Goal: Find specific page/section: Find specific page/section

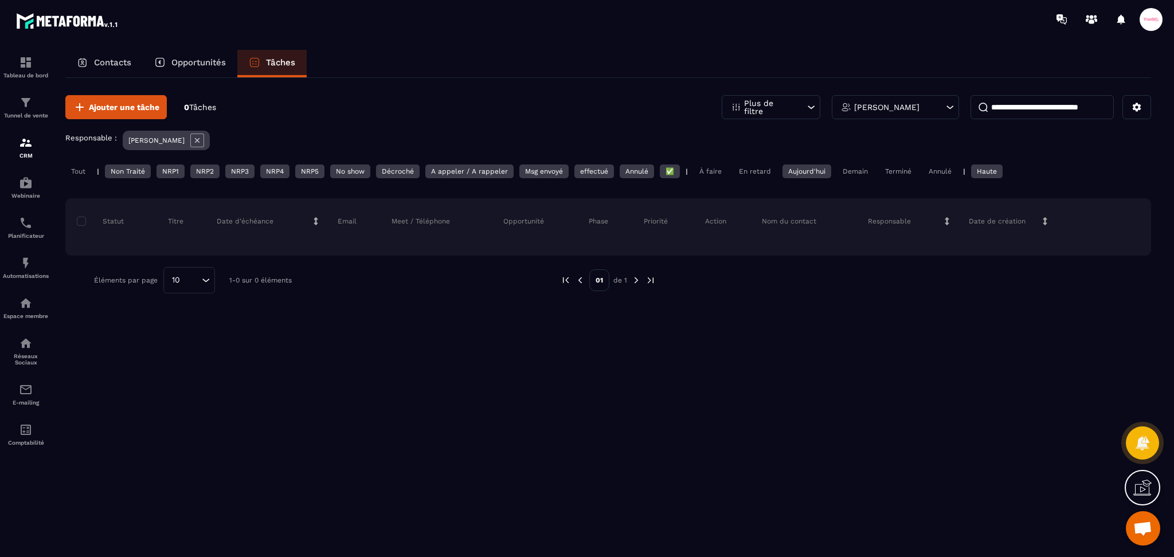
click at [837, 170] on div "À faire" at bounding box center [855, 172] width 37 height 14
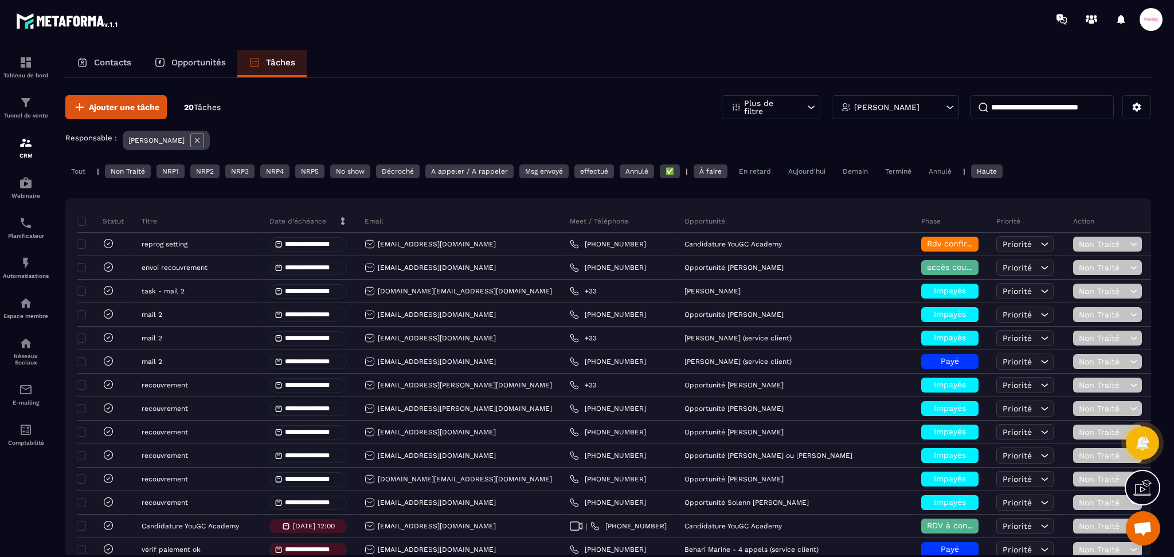
click at [801, 118] on div "Plus de filtre" at bounding box center [771, 107] width 99 height 24
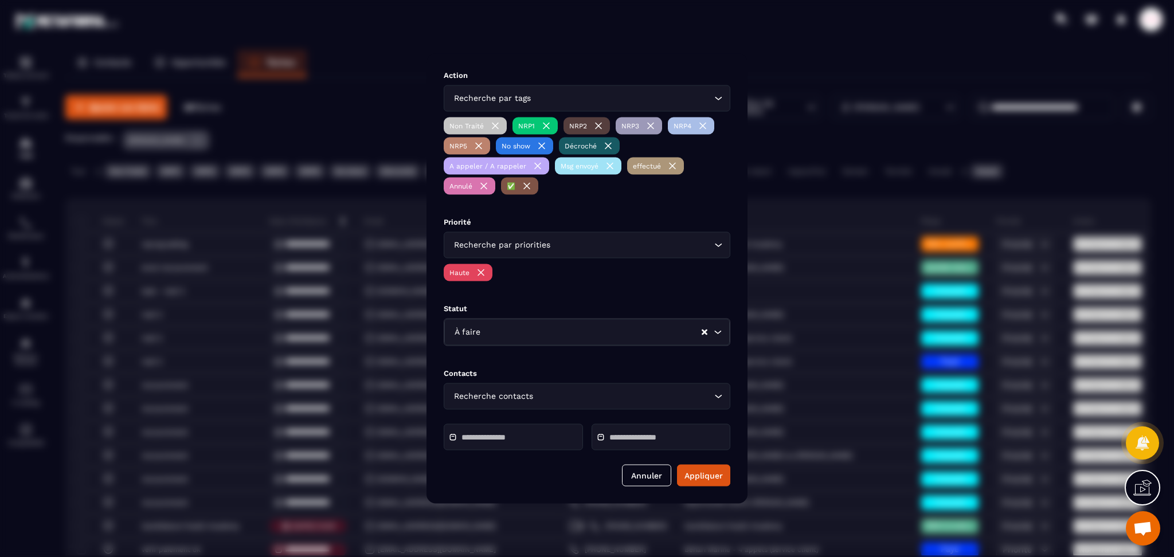
click at [544, 100] on input "Search for option" at bounding box center [622, 98] width 178 height 13
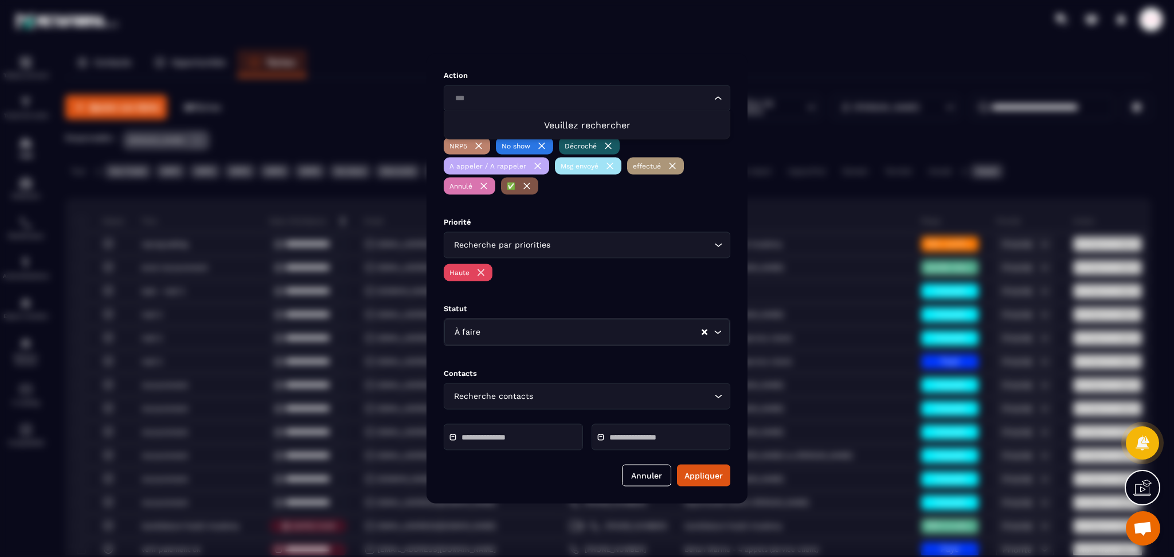
type input "***"
click at [797, 55] on div "Modal window" at bounding box center [587, 278] width 1174 height 557
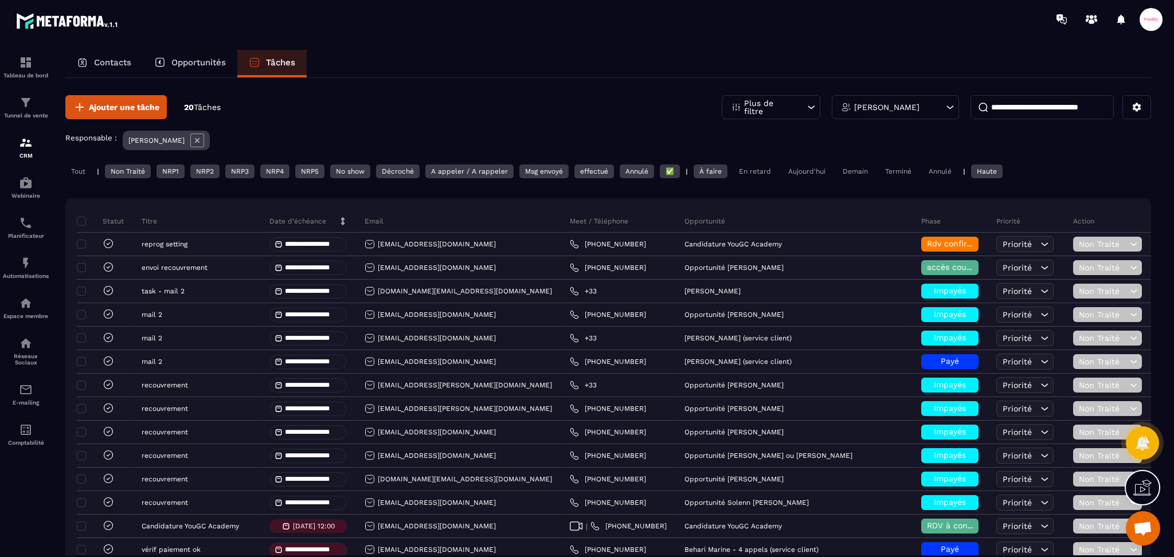
click at [725, 174] on div "À faire" at bounding box center [711, 172] width 34 height 14
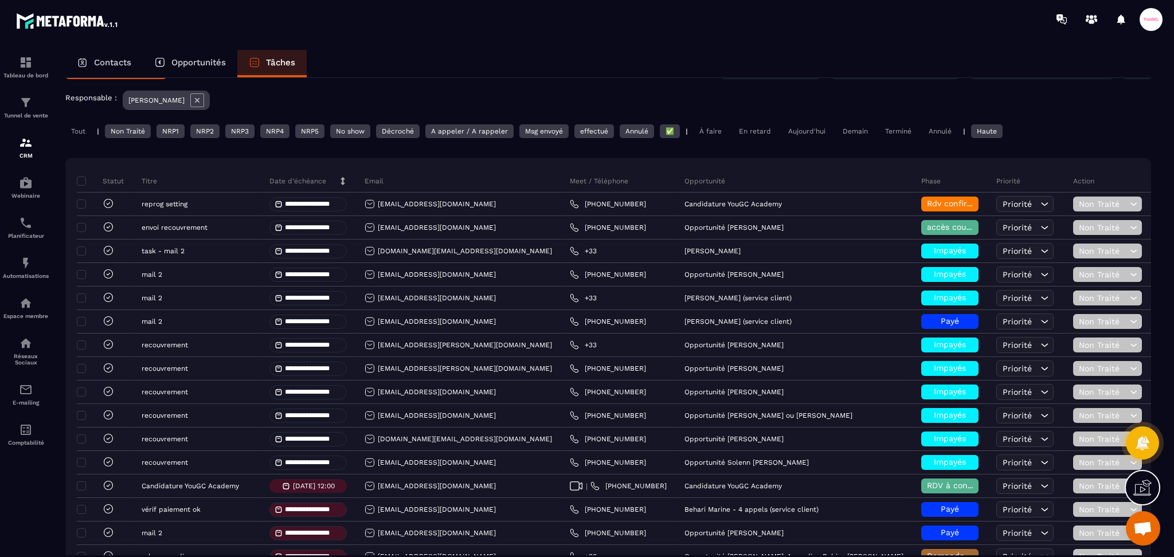
scroll to position [76, 0]
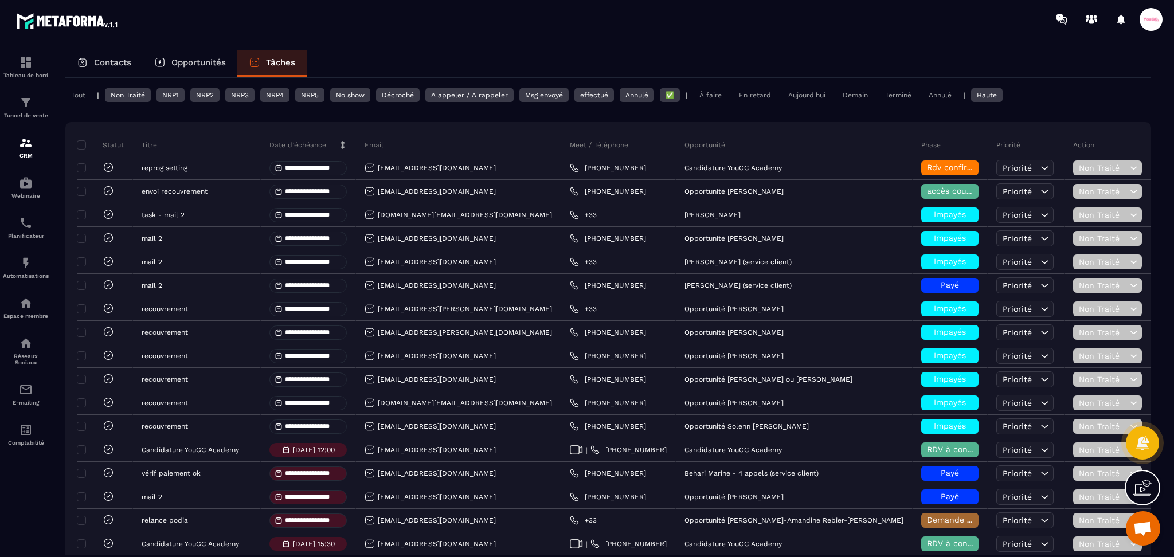
click at [114, 60] on p "Contacts" at bounding box center [112, 62] width 37 height 10
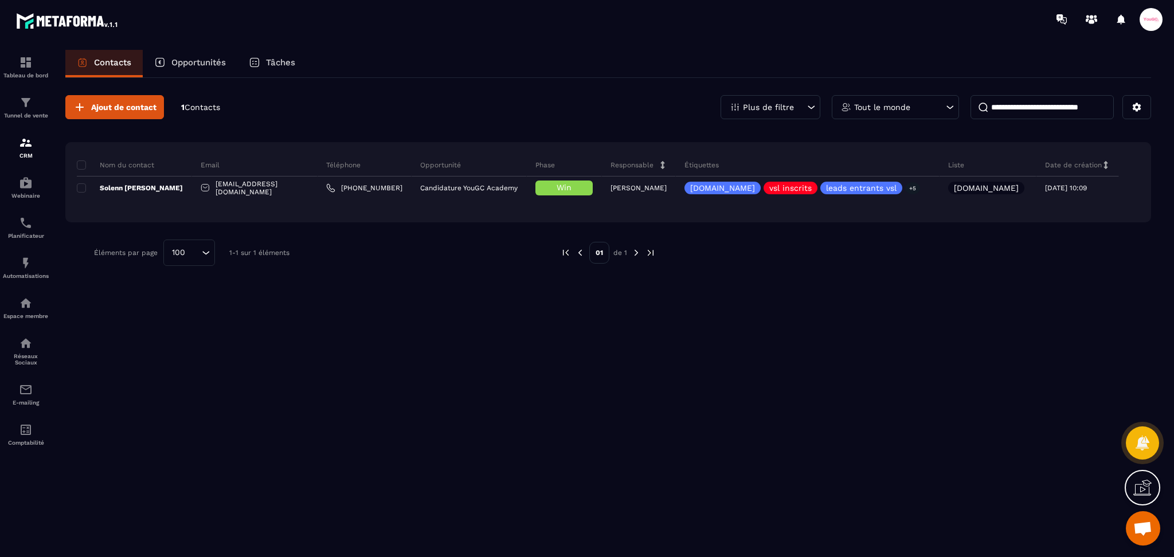
click at [1012, 112] on input at bounding box center [1041, 107] width 143 height 24
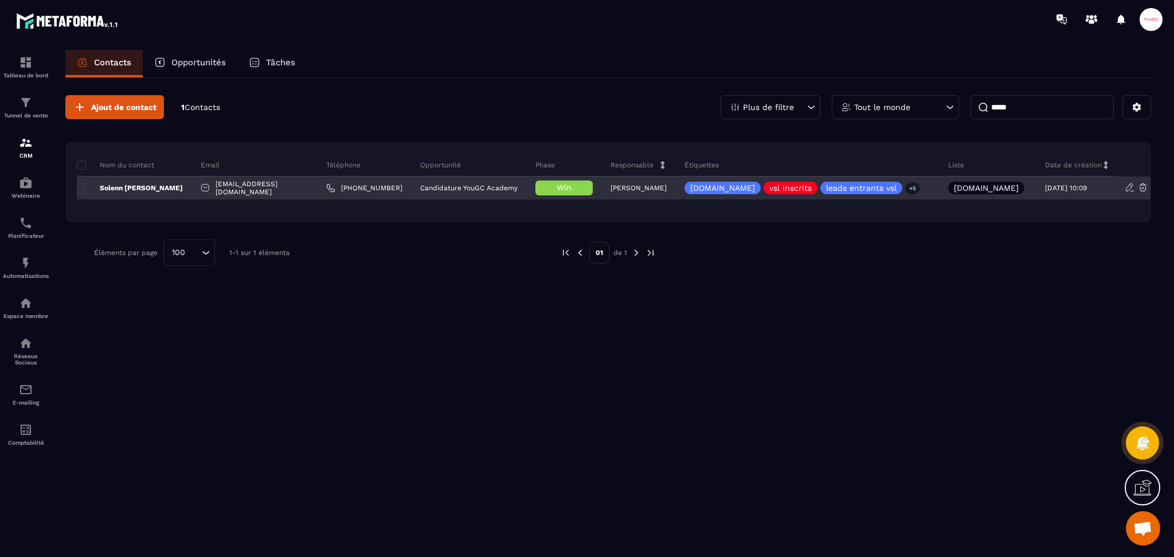
type input "*****"
click at [136, 185] on p "Solenn [PERSON_NAME]" at bounding box center [130, 187] width 106 height 9
